Goal: Task Accomplishment & Management: Use online tool/utility

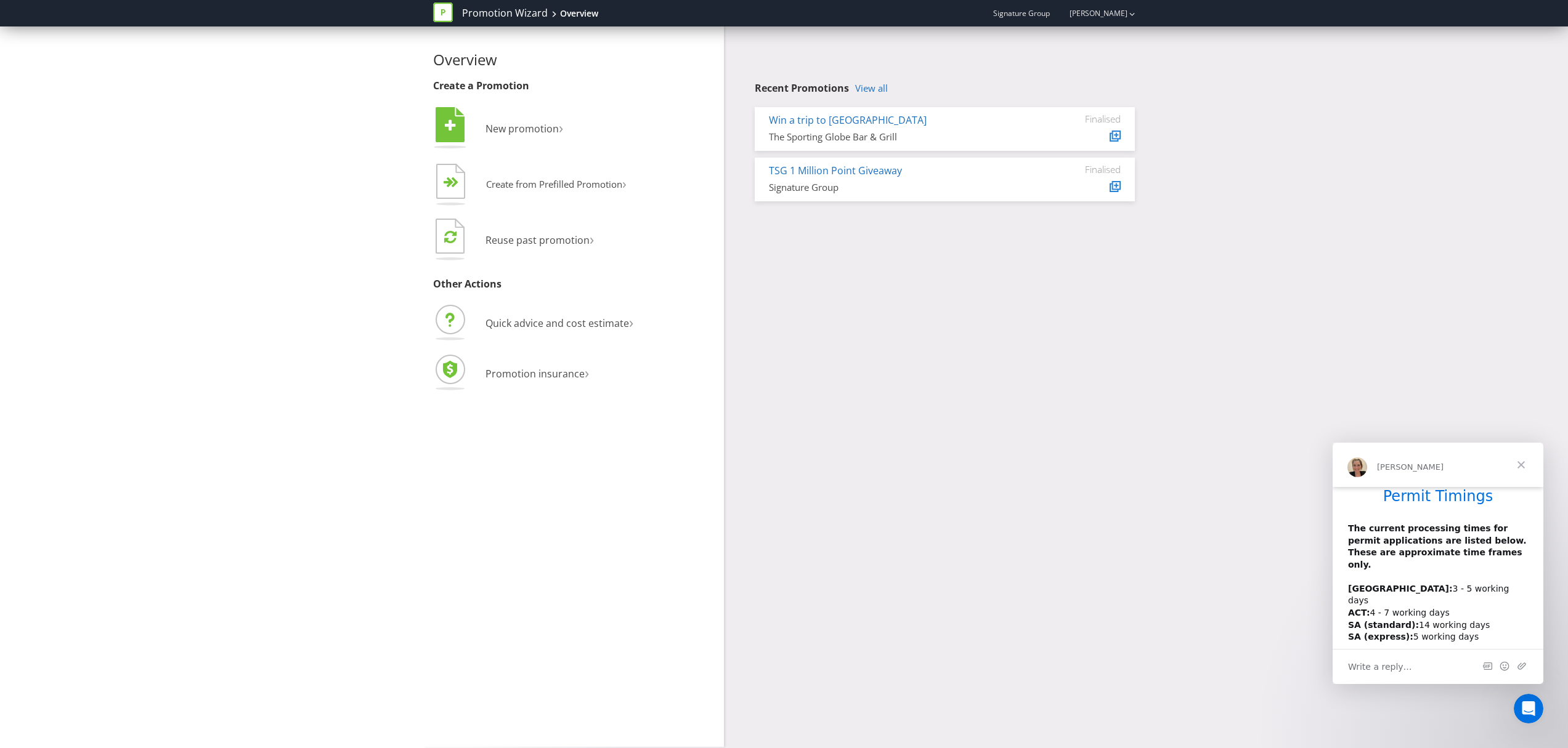
scroll to position [33, 0]
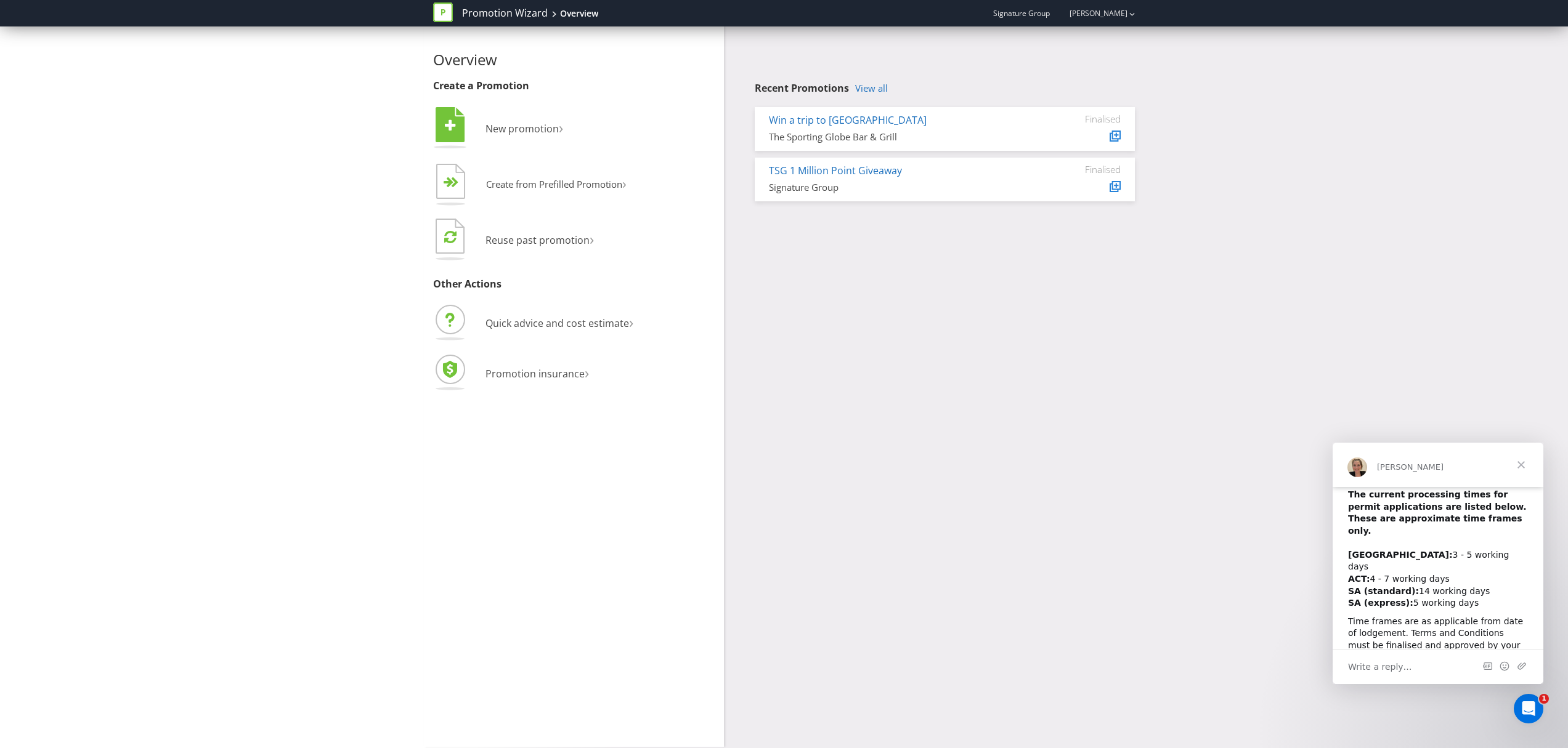
click at [1522, 466] on span "Close" at bounding box center [1521, 465] width 44 height 44
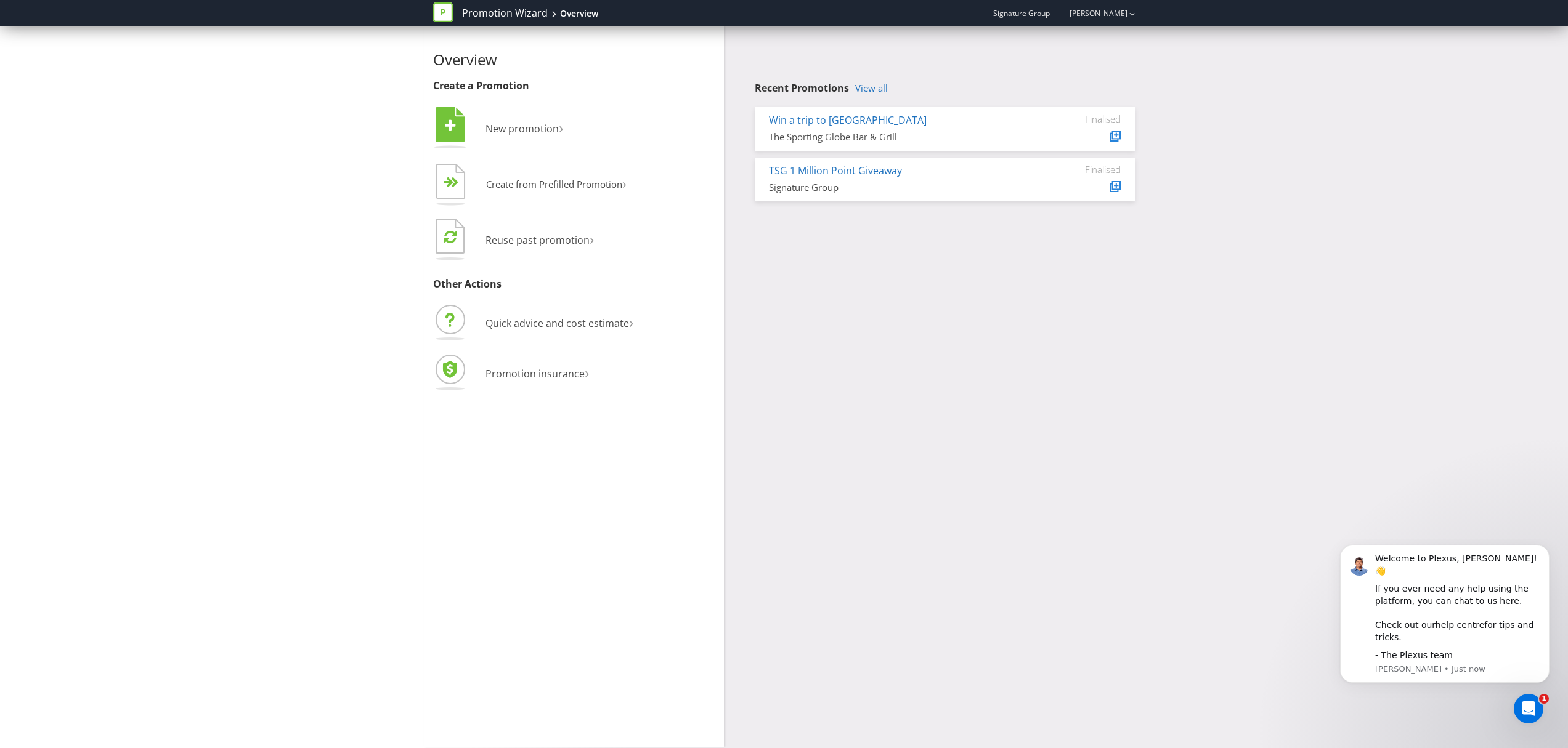
scroll to position [0, 0]
drag, startPoint x: 1275, startPoint y: 471, endPoint x: 1291, endPoint y: 471, distance: 16.0
click at [1278, 469] on div "Overview Create a Promotion  New promotion ›   Create from Prefilled Promoti…" at bounding box center [784, 386] width 1568 height 721
click at [826, 270] on div "Overview Create a Promotion  New promotion ›   Create from Prefilled Promoti…" at bounding box center [784, 386] width 721 height 721
click at [513, 128] on span "New promotion" at bounding box center [521, 128] width 73 height 13
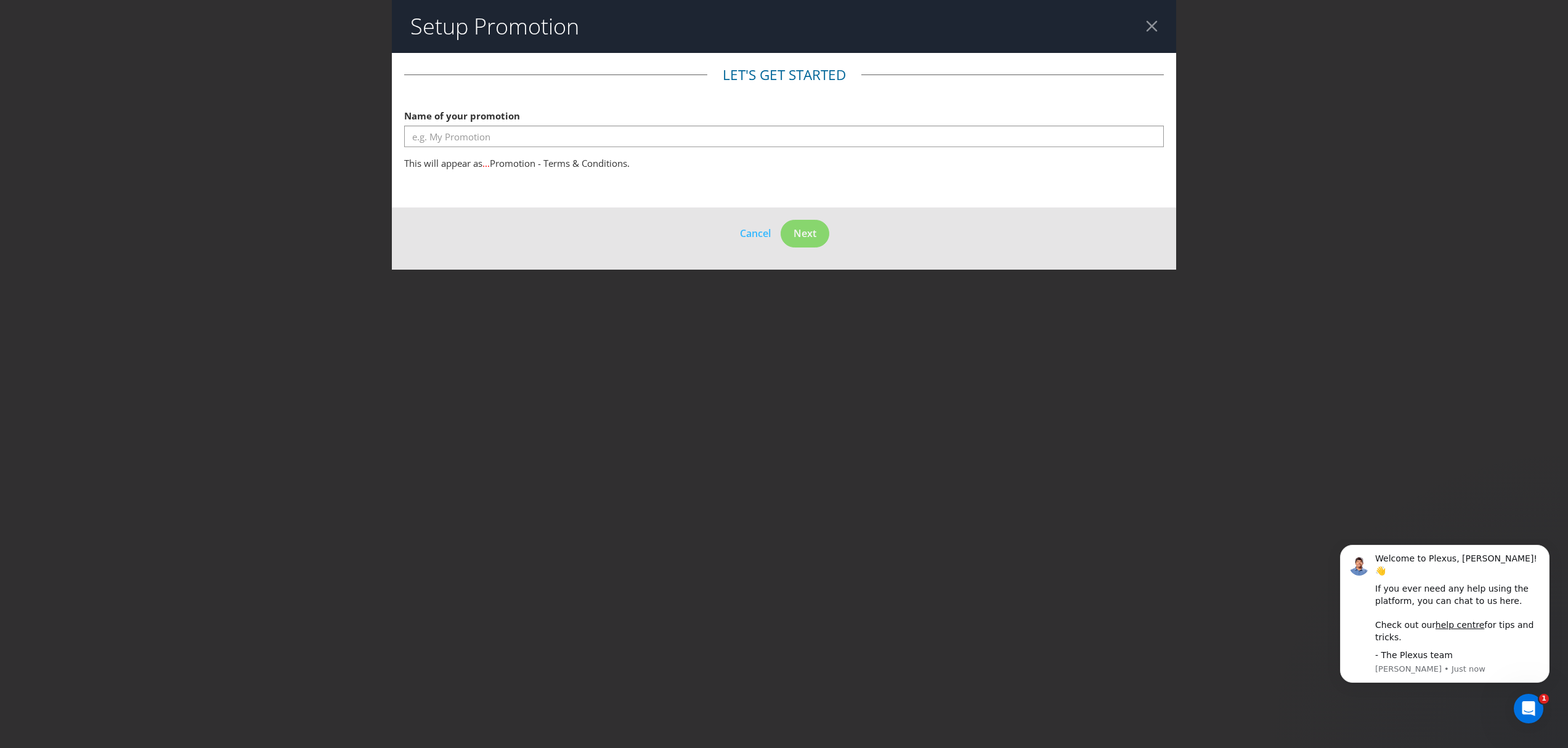
click at [1149, 26] on div at bounding box center [1152, 26] width 11 height 11
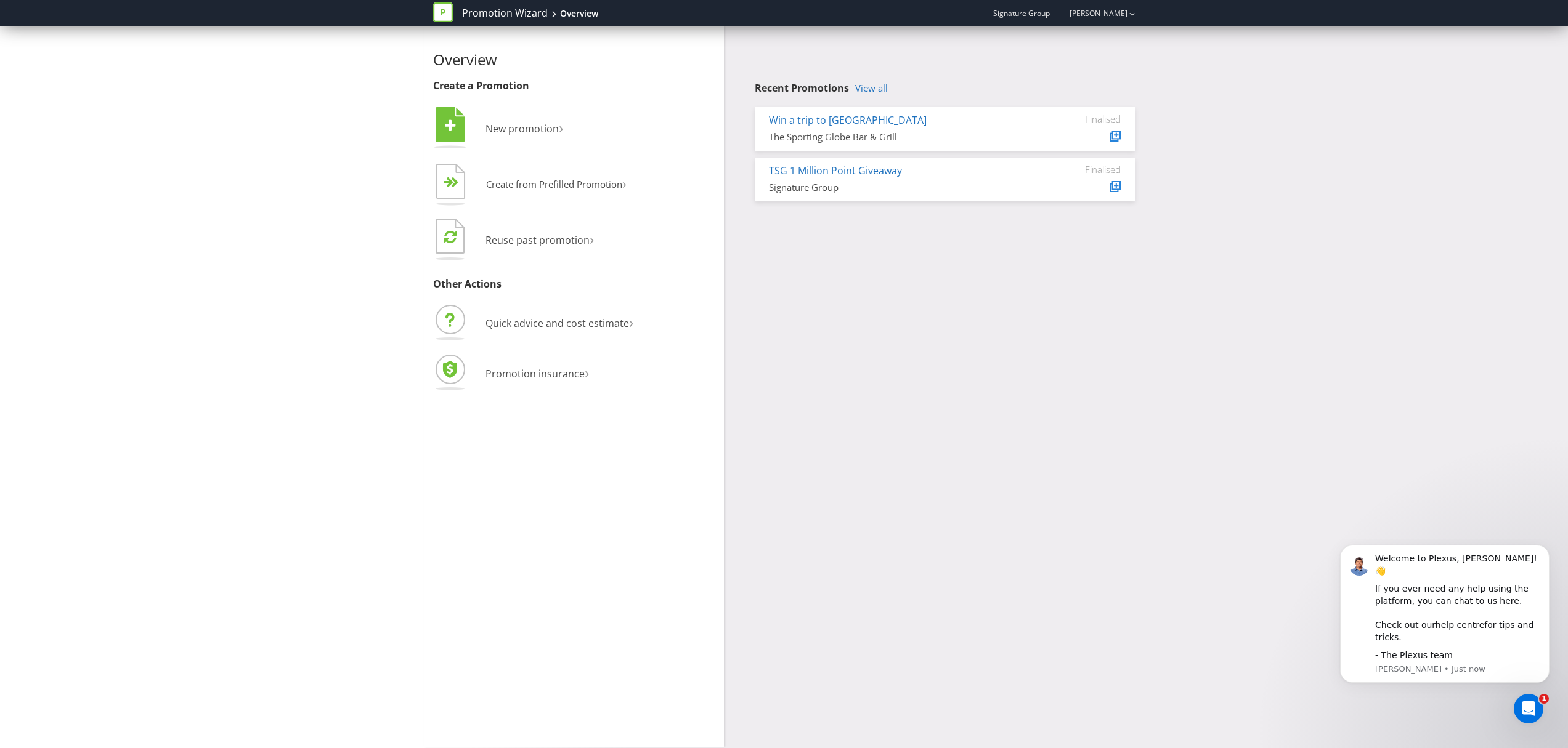
click at [727, 469] on div "Overview Create a Promotion  New promotion ›   Create from Prefilled Promoti…" at bounding box center [784, 386] width 721 height 721
click at [556, 370] on span "Promotion insurance" at bounding box center [534, 373] width 99 height 13
click at [602, 326] on span "Quick advice and cost estimate" at bounding box center [556, 323] width 144 height 13
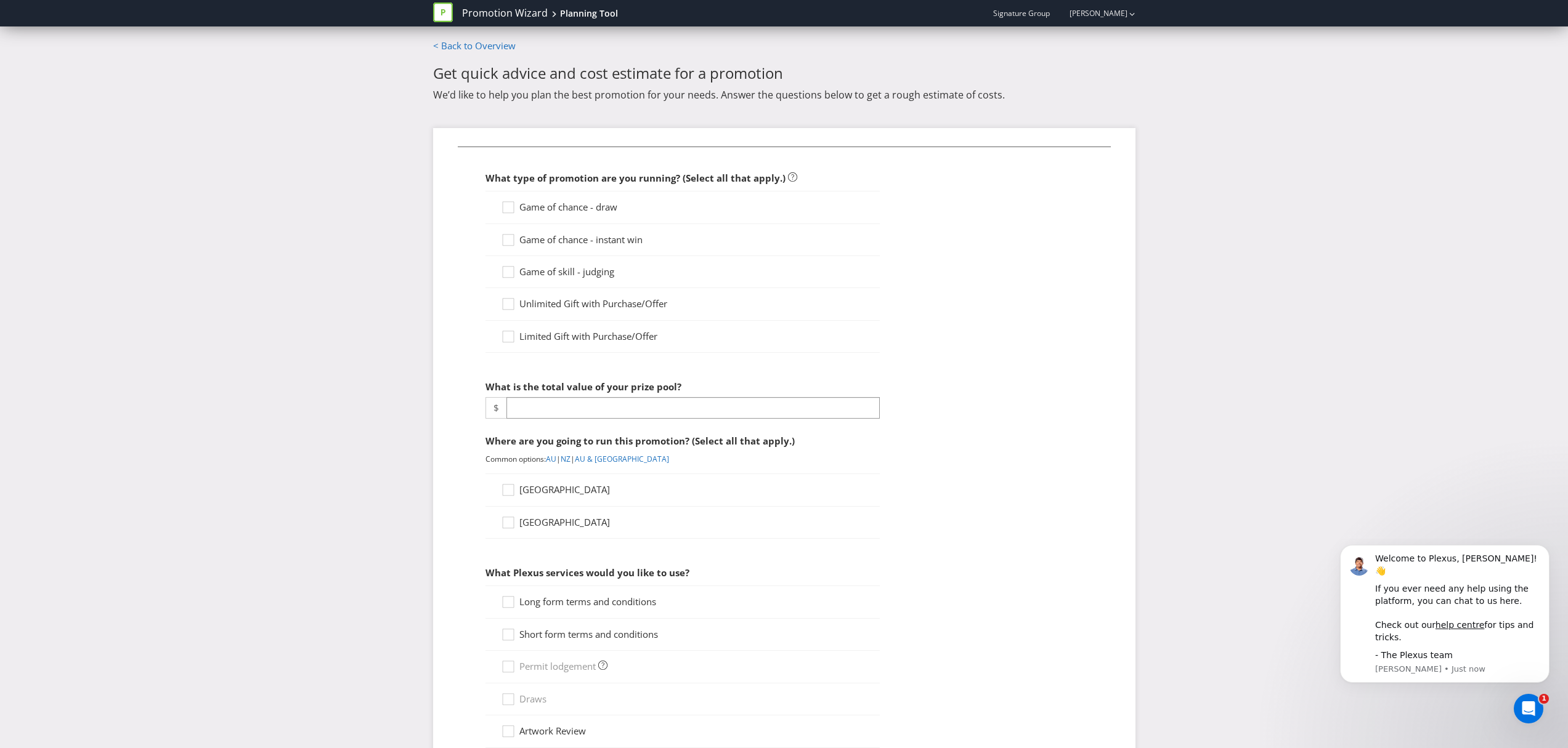
click at [336, 354] on div "Promotion Wizard Planning Tool Signature Group [PERSON_NAME] < Back to Overview…" at bounding box center [784, 523] width 1568 height 1045
click at [506, 206] on icon at bounding box center [510, 209] width 18 height 18
click at [0, 0] on input "Game of chance - draw" at bounding box center [0, 0] width 0 height 0
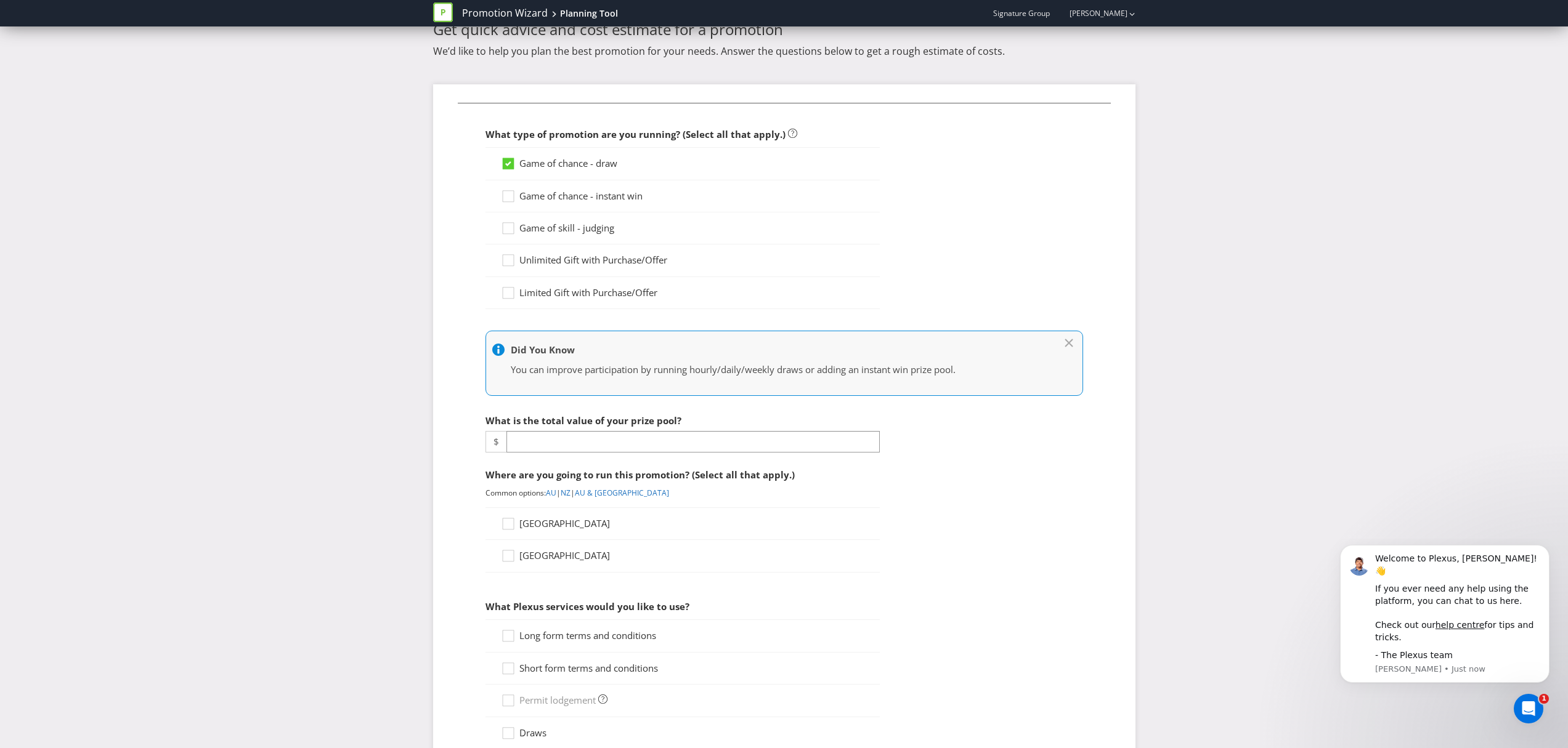
scroll to position [51, 0]
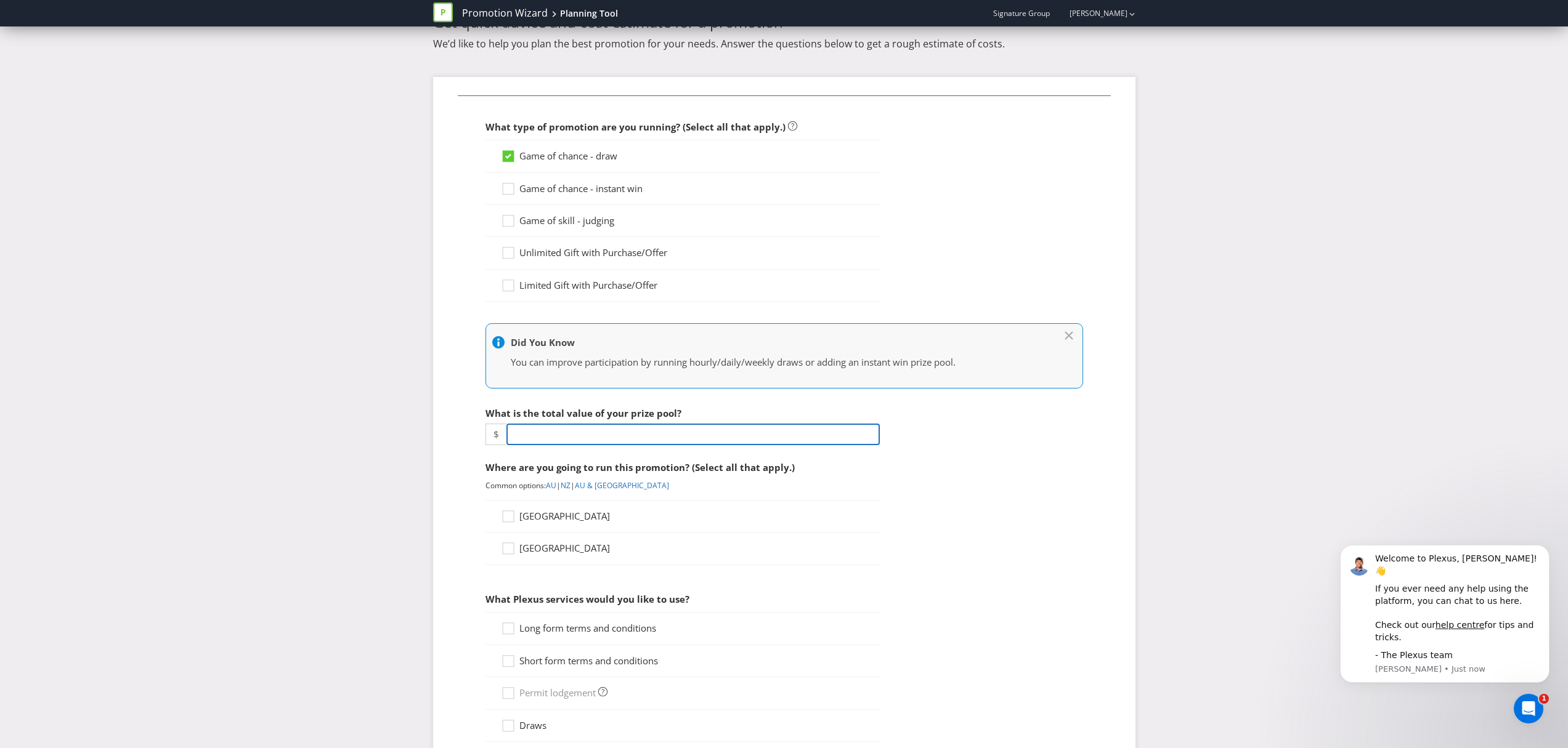
click at [576, 431] on input "number" at bounding box center [693, 435] width 373 height 21
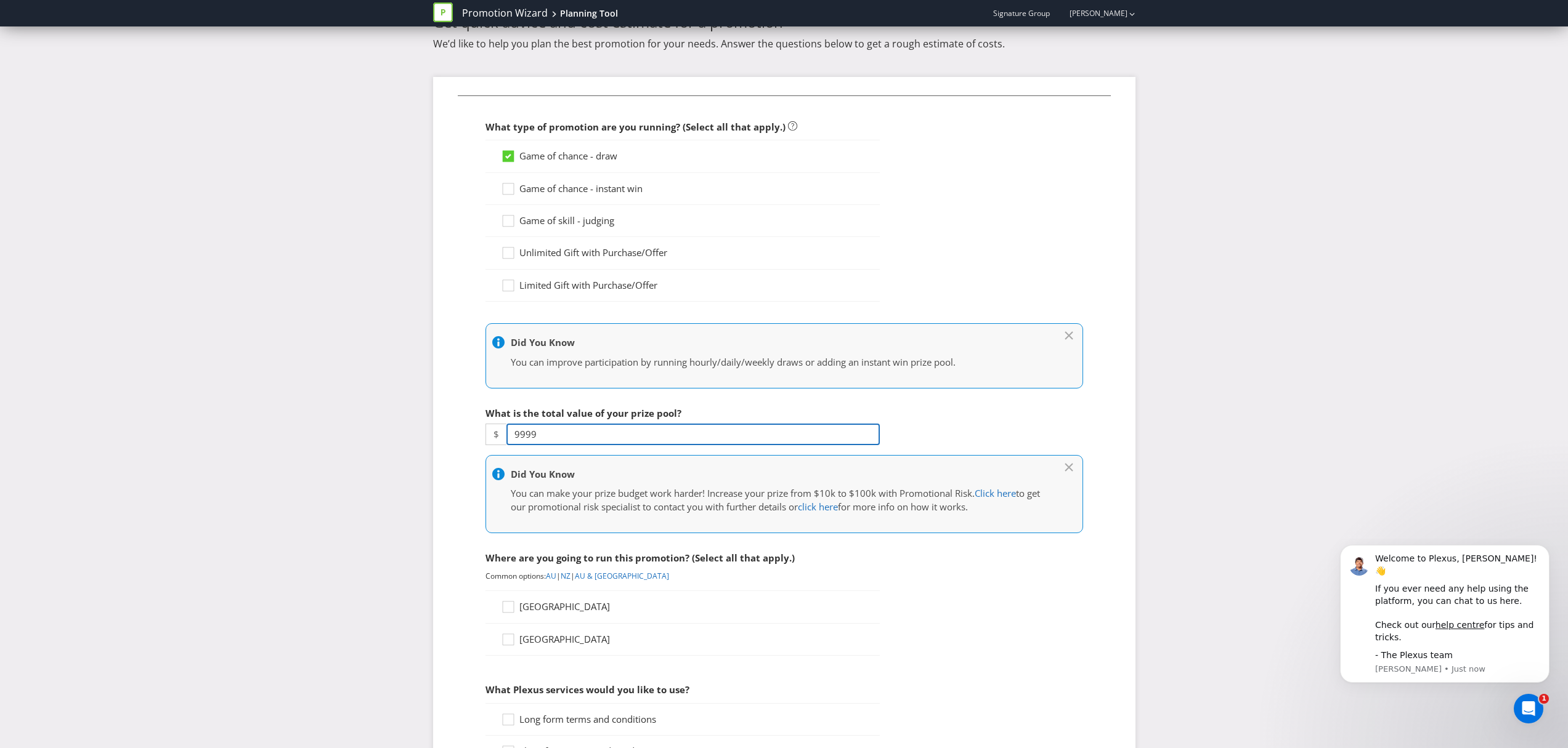
type input "9999"
click at [384, 422] on div "Promotion Wizard Planning Tool Signature Group [PERSON_NAME] Promotion Wizard P…" at bounding box center [784, 572] width 1568 height 1246
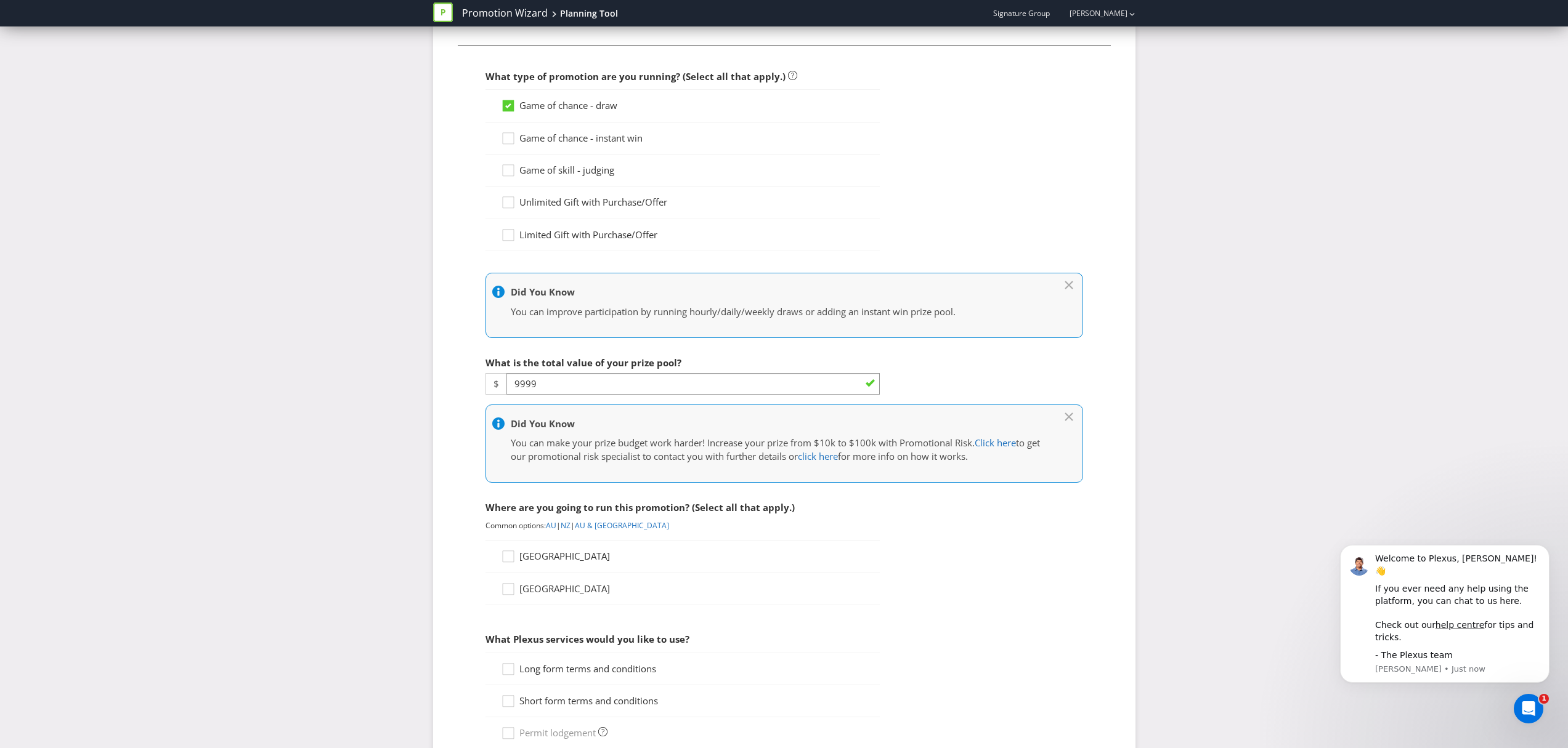
click at [393, 414] on div "Promotion Wizard Planning Tool Signature Group [PERSON_NAME] Promotion Wizard P…" at bounding box center [784, 522] width 1568 height 1246
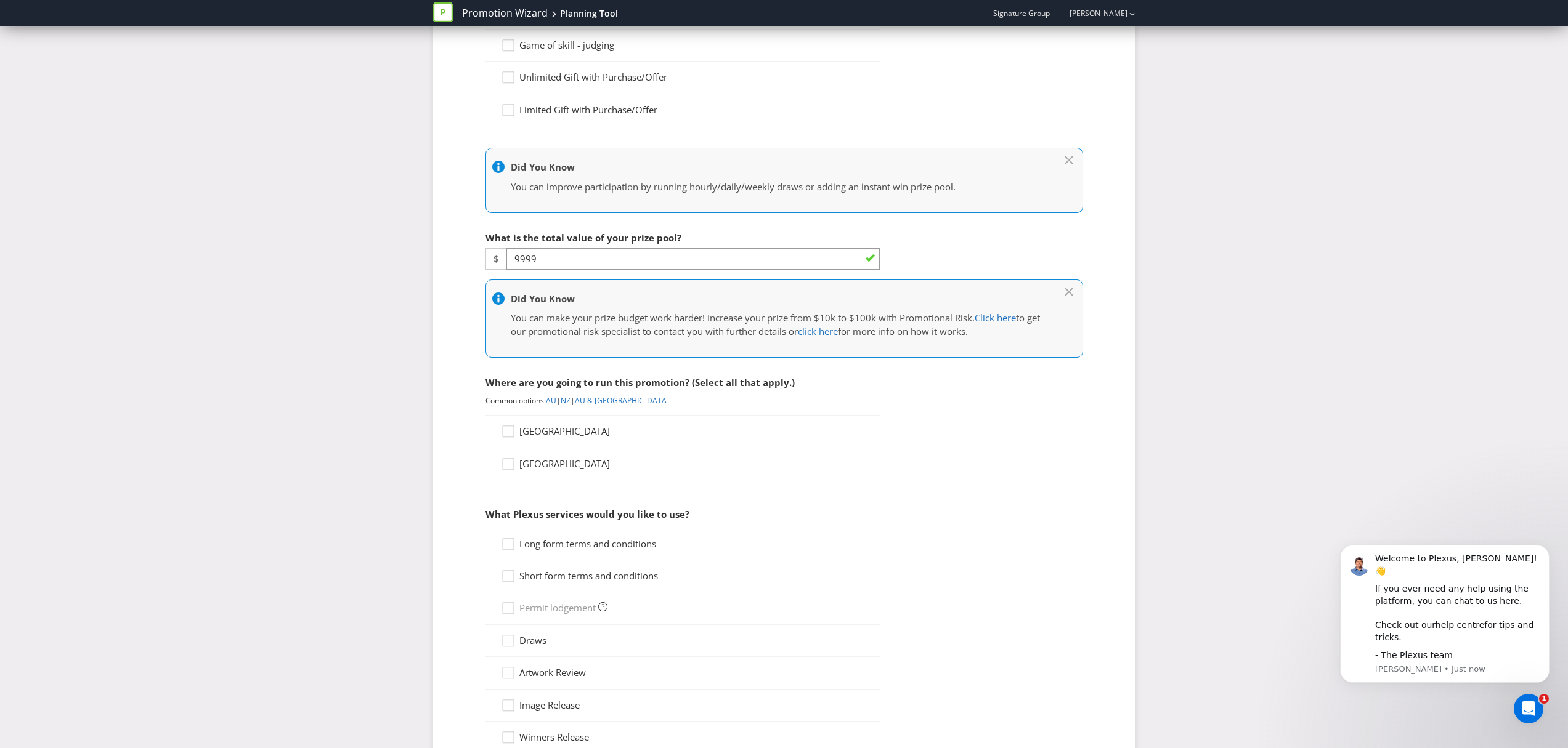
scroll to position [326, 0]
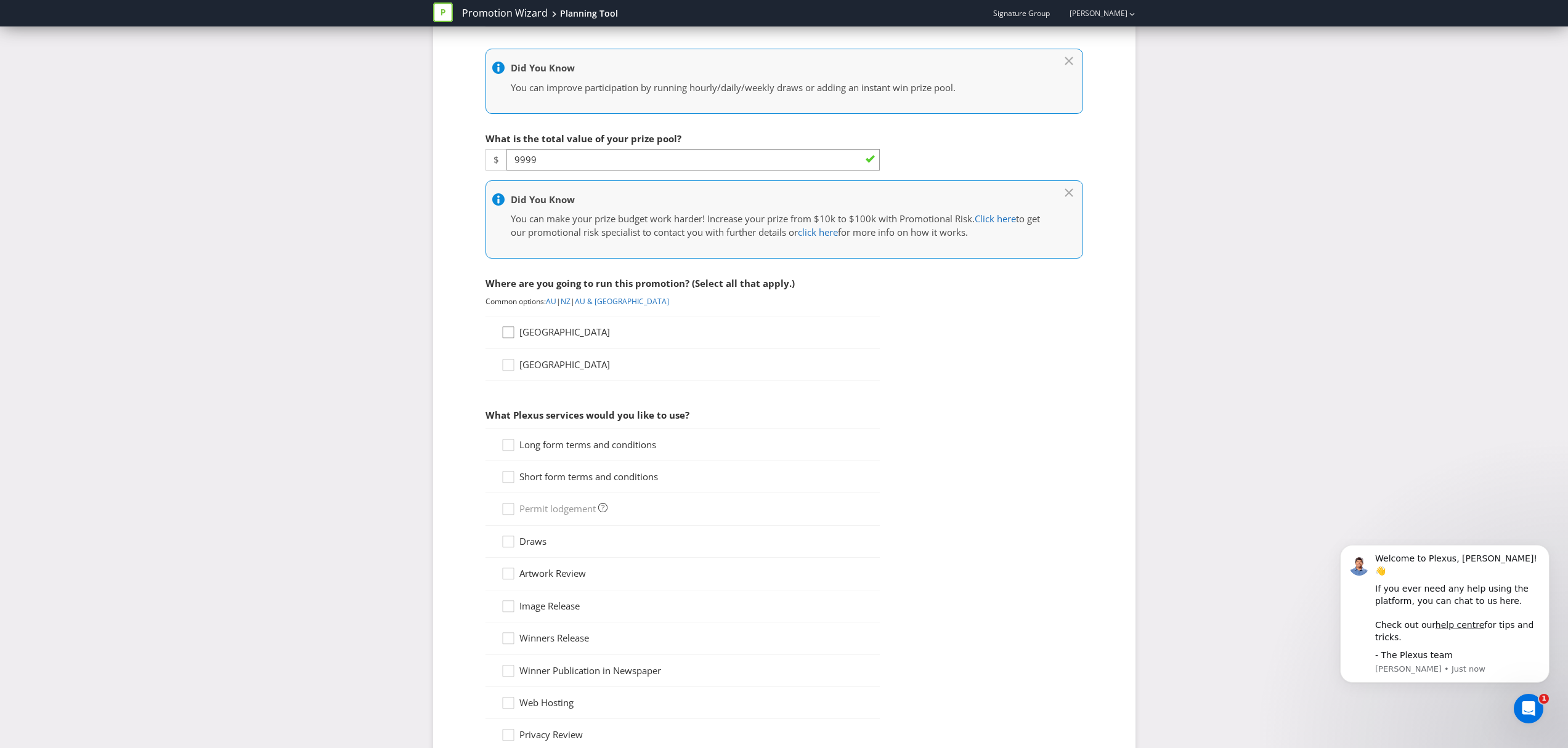
click at [509, 329] on div at bounding box center [508, 328] width 6 height 6
click at [0, 0] on input "[GEOGRAPHIC_DATA]" at bounding box center [0, 0] width 0 height 0
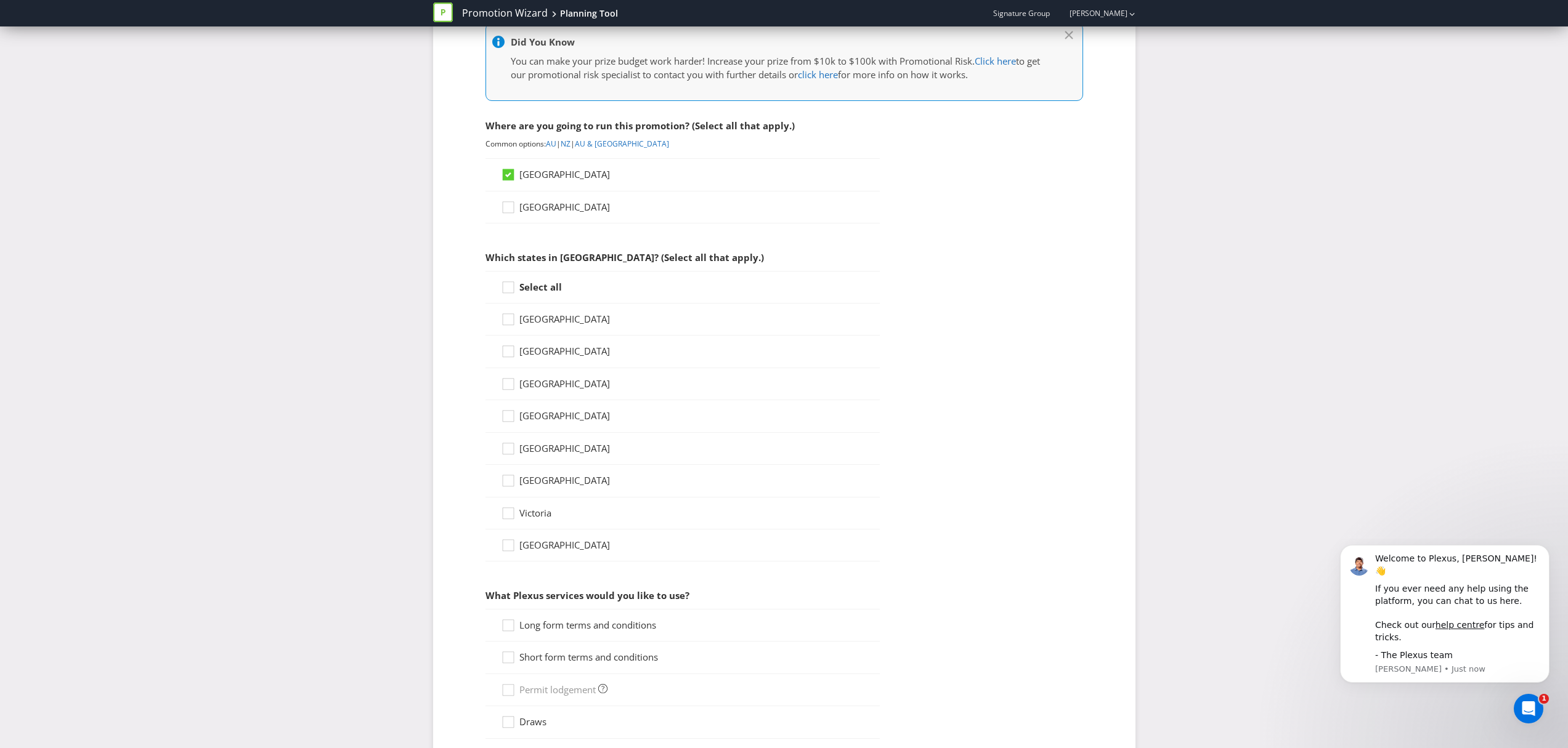
scroll to position [641, 0]
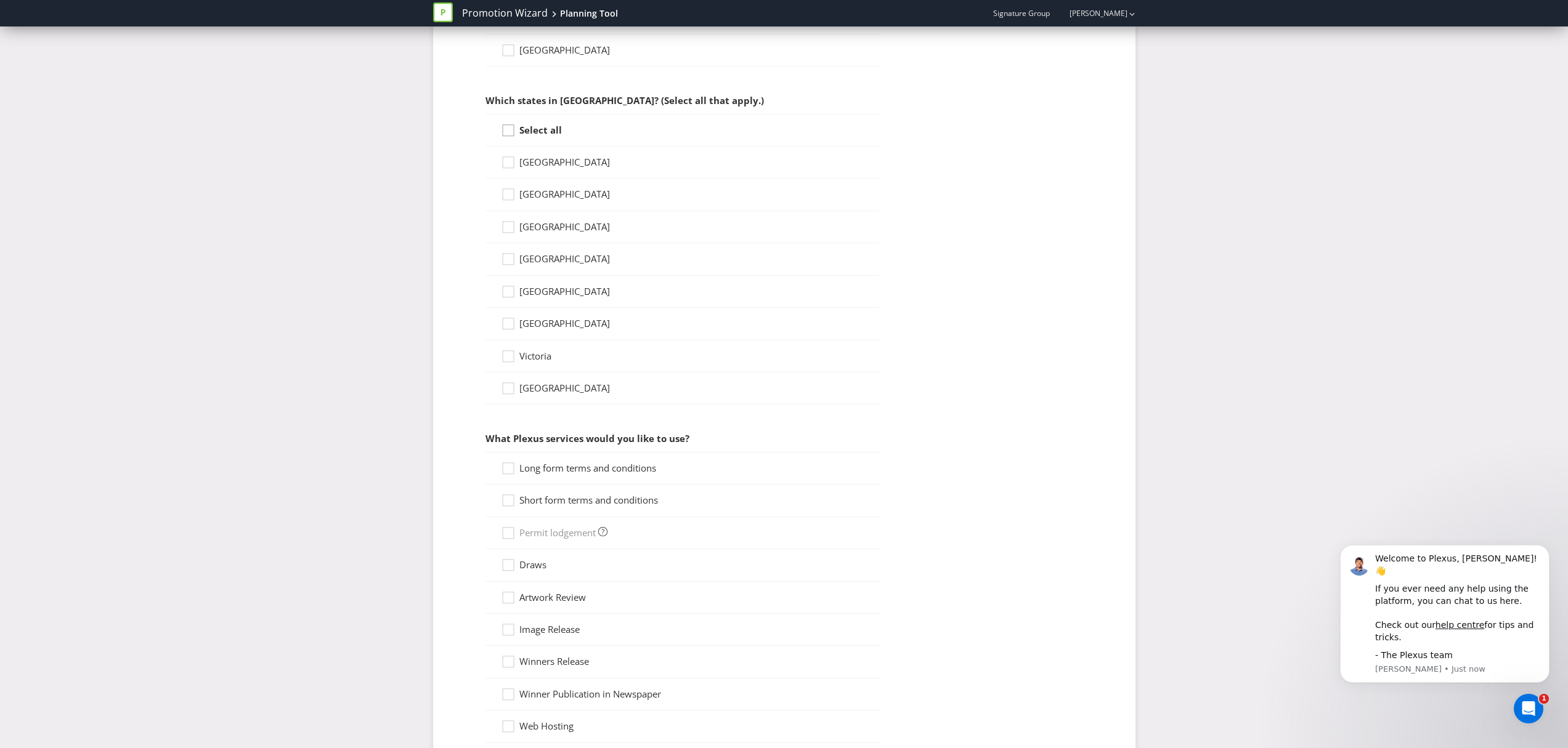
click at [510, 128] on div at bounding box center [508, 126] width 6 height 6
click at [0, 0] on input "Select all" at bounding box center [0, 0] width 0 height 0
click at [507, 163] on icon at bounding box center [508, 163] width 6 height 5
click at [0, 0] on input "[GEOGRAPHIC_DATA]" at bounding box center [0, 0] width 0 height 0
click at [511, 229] on icon at bounding box center [508, 227] width 11 height 11
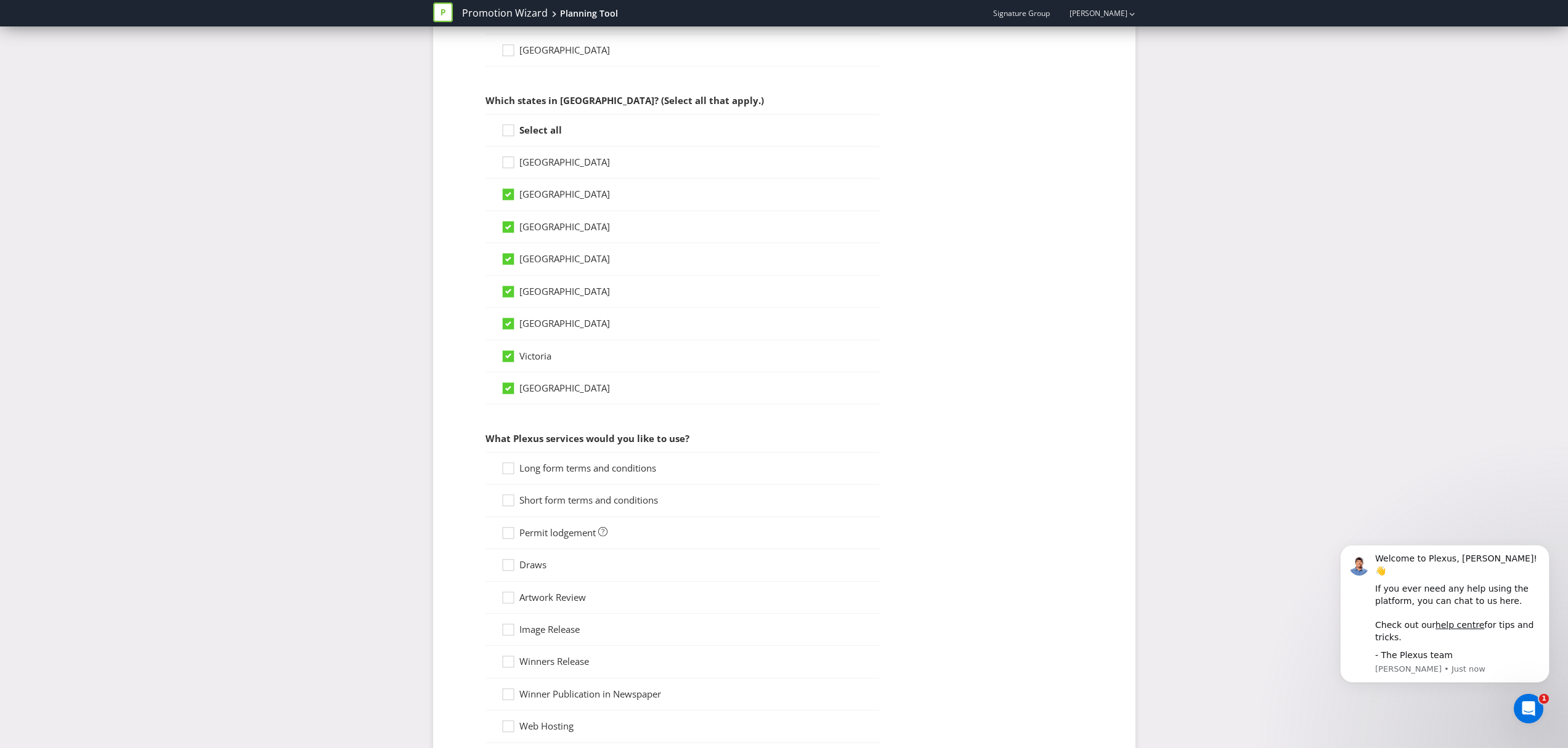
click at [0, 0] on input "[GEOGRAPHIC_DATA]" at bounding box center [0, 0] width 0 height 0
click at [509, 323] on icon at bounding box center [508, 324] width 6 height 5
click at [0, 0] on input "[GEOGRAPHIC_DATA]" at bounding box center [0, 0] width 0 height 0
click at [334, 383] on div "Promotion Wizard Planning Tool Signature Group [PERSON_NAME] Promotion Wizard P…" at bounding box center [784, 151] width 1568 height 1584
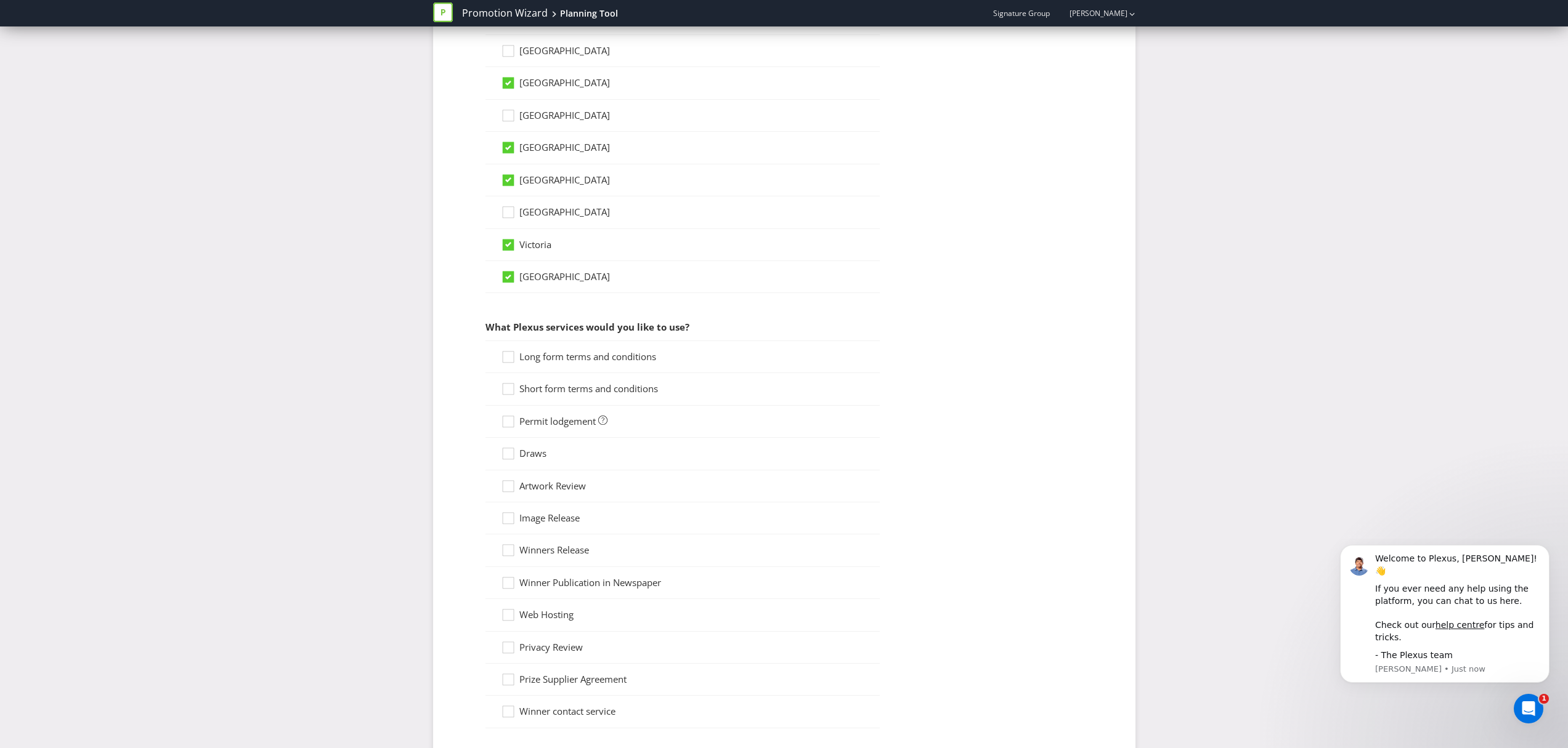
scroll to position [832, 0]
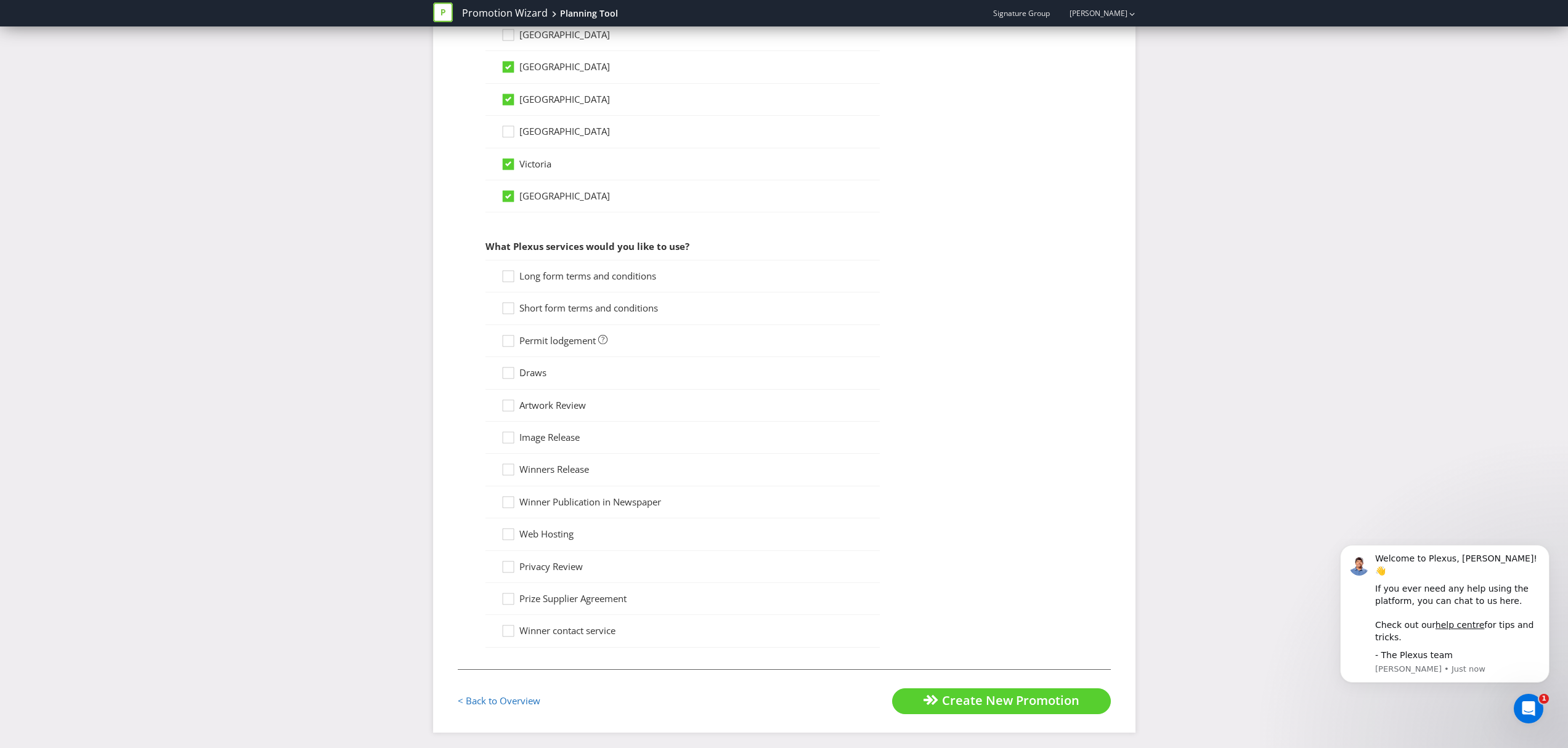
click at [516, 375] on icon at bounding box center [510, 375] width 18 height 18
click at [0, 0] on input "Draws" at bounding box center [0, 0] width 0 height 0
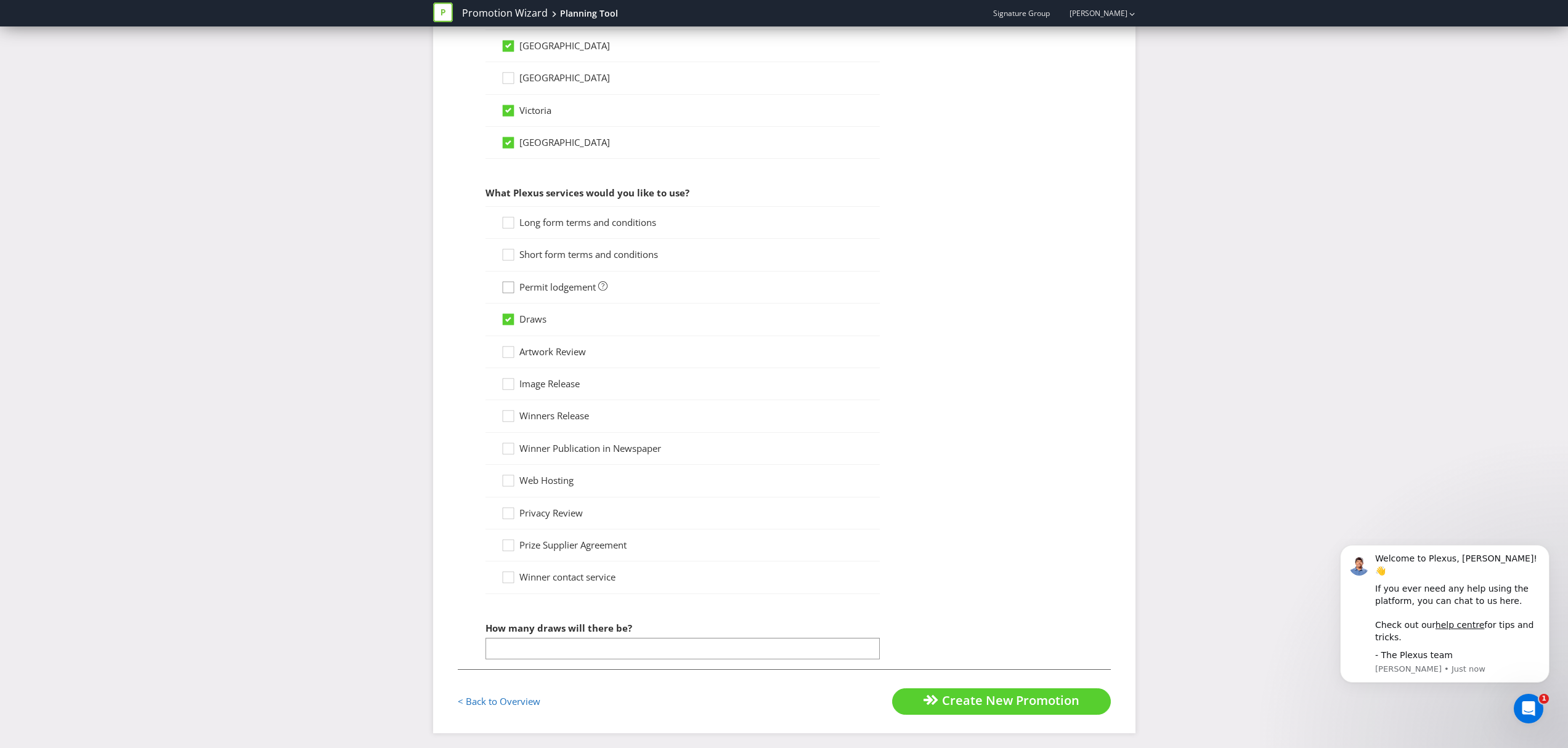
click at [507, 288] on icon at bounding box center [510, 290] width 18 height 18
click at [0, 0] on input "Permit lodgement" at bounding box center [0, 0] width 0 height 0
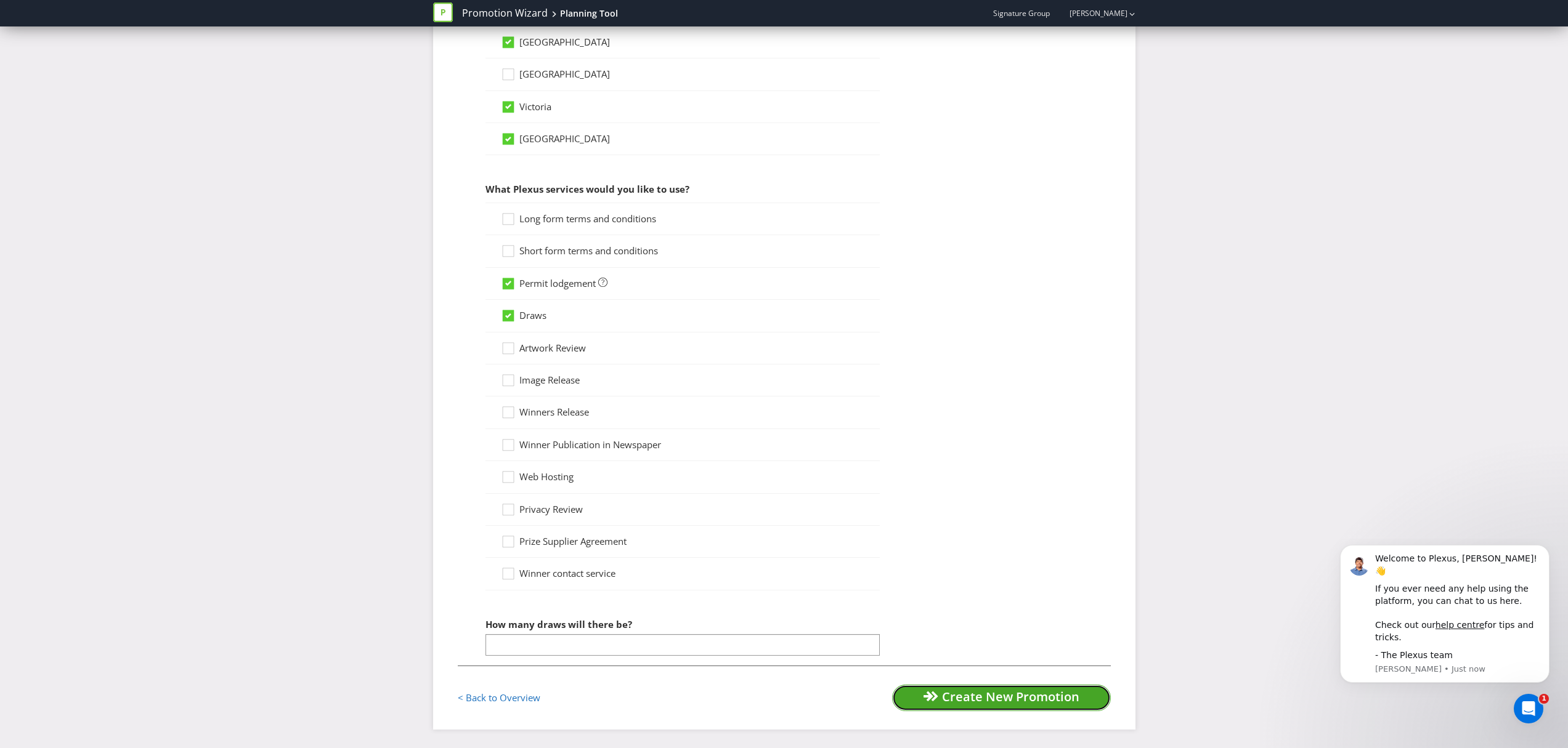
click at [967, 703] on span "Create New Promotion" at bounding box center [1011, 696] width 137 height 17
